Goal: Navigation & Orientation: Find specific page/section

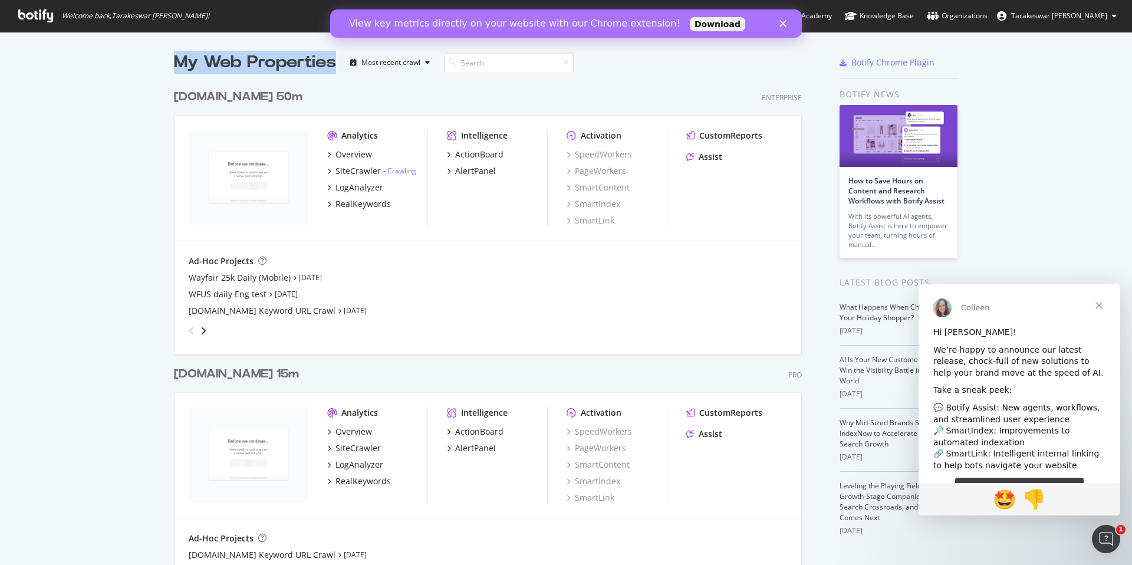
drag, startPoint x: 175, startPoint y: 64, endPoint x: 332, endPoint y: 65, distance: 157.5
click at [332, 65] on div "My Web Properties" at bounding box center [255, 63] width 162 height 24
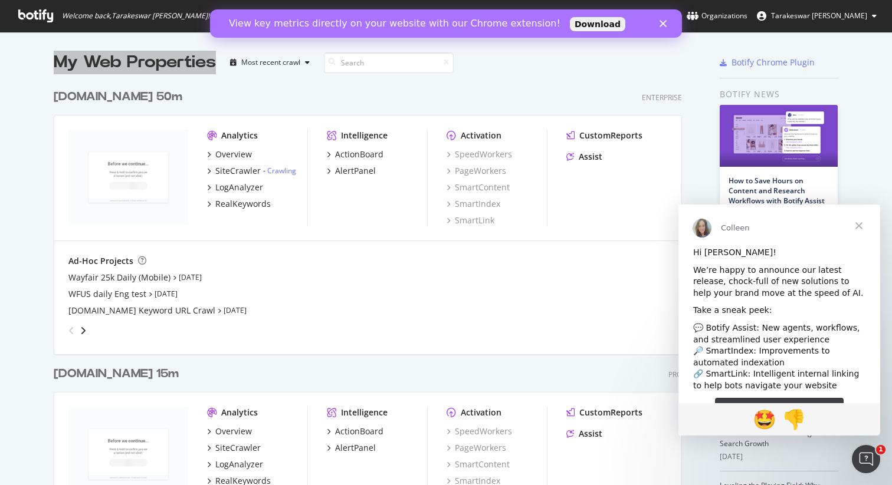
scroll to position [485, 892]
